Goal: Task Accomplishment & Management: Use online tool/utility

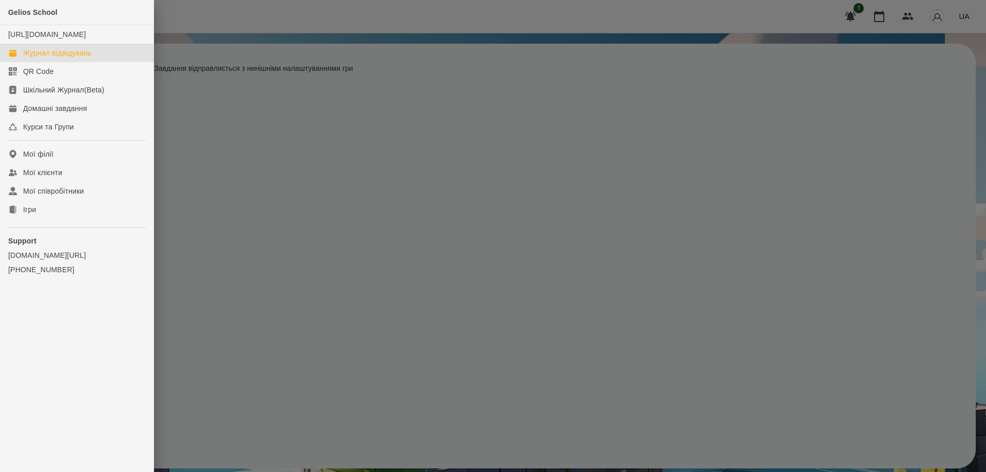
click at [65, 58] on div "Журнал відвідувань" at bounding box center [57, 53] width 68 height 10
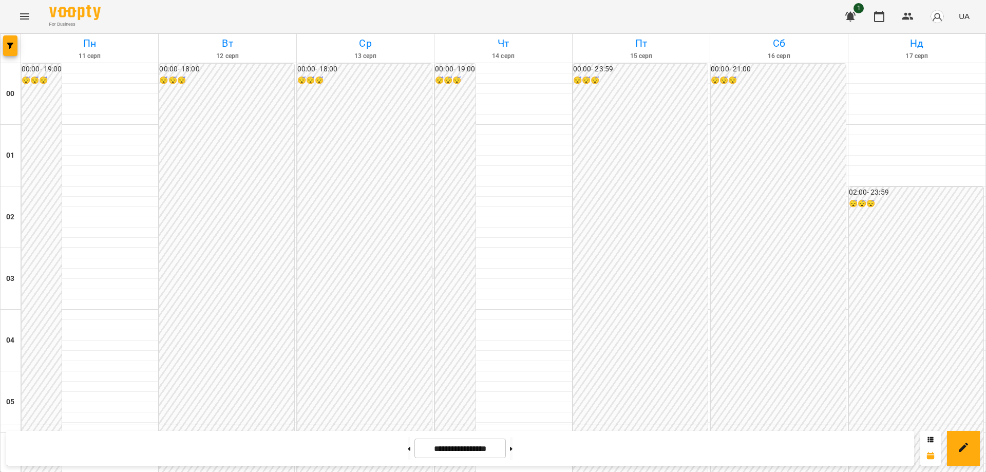
scroll to position [1013, 0]
click at [512, 447] on button at bounding box center [511, 448] width 3 height 23
type input "**********"
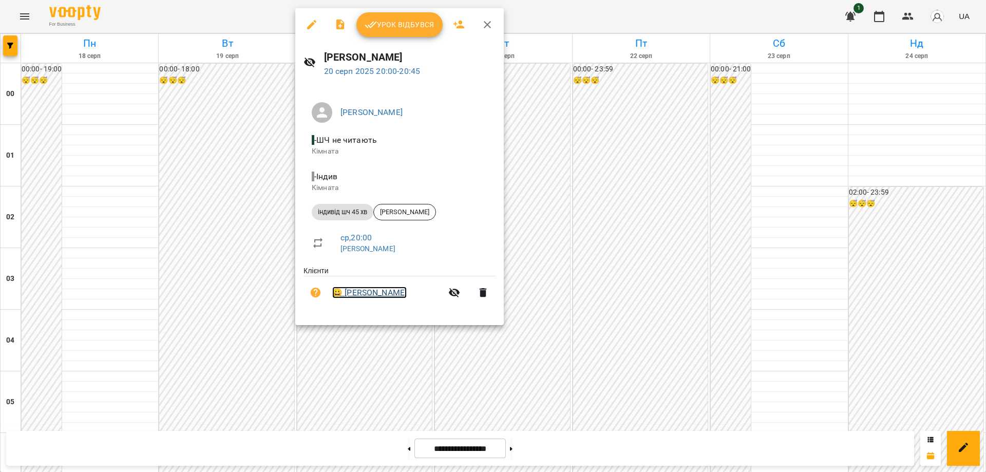
click at [382, 295] on link "😀 [PERSON_NAME]" at bounding box center [369, 292] width 74 height 12
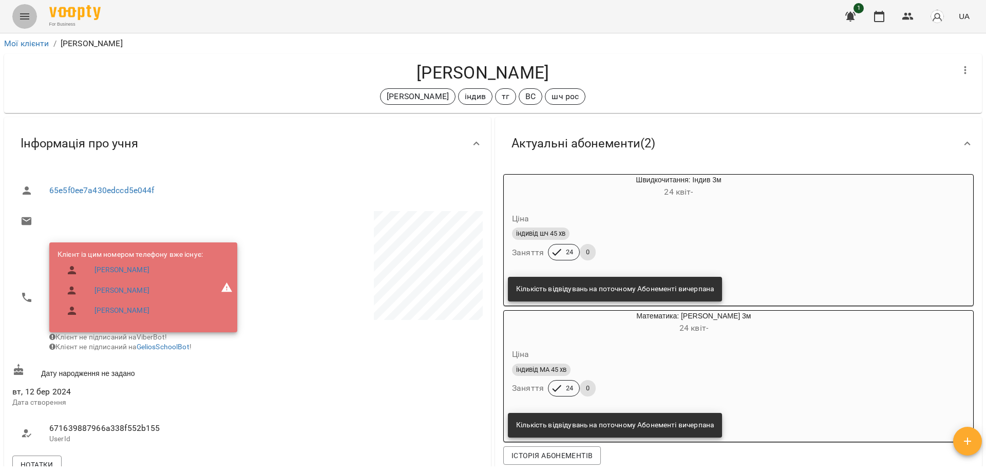
click at [21, 13] on icon "Menu" at bounding box center [24, 16] width 12 height 12
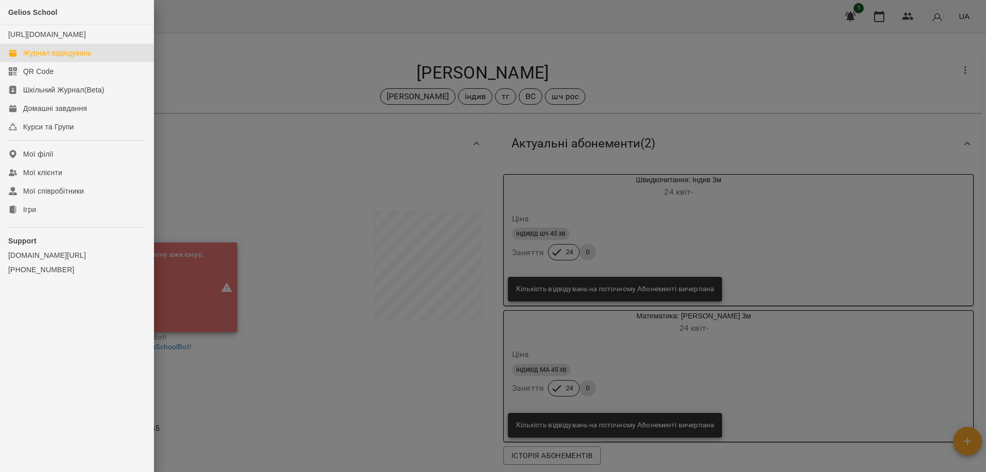
click at [40, 58] on div "Журнал відвідувань" at bounding box center [57, 53] width 68 height 10
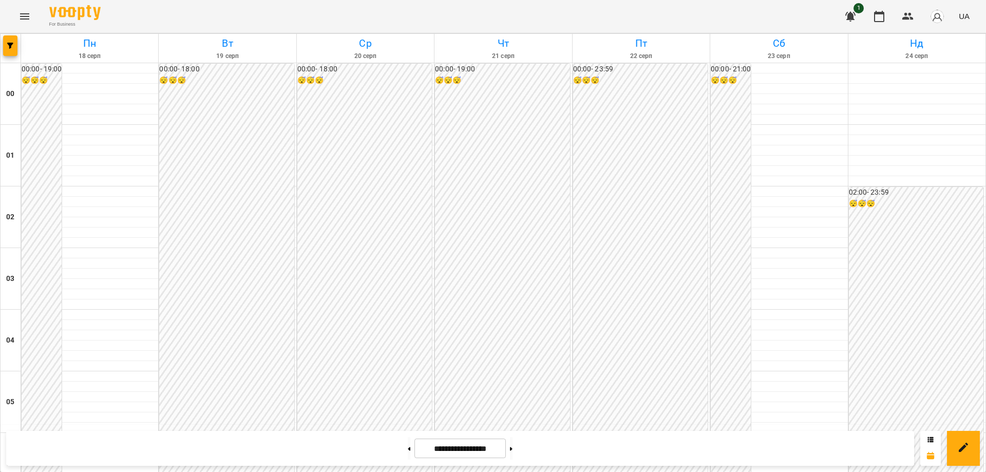
scroll to position [1116, 0]
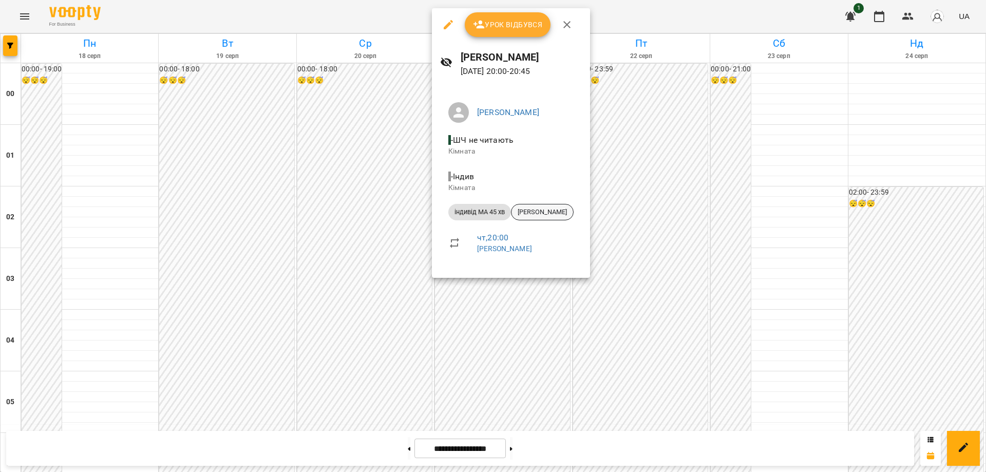
click at [553, 211] on span "[PERSON_NAME]" at bounding box center [542, 211] width 62 height 9
